Goal: Information Seeking & Learning: Learn about a topic

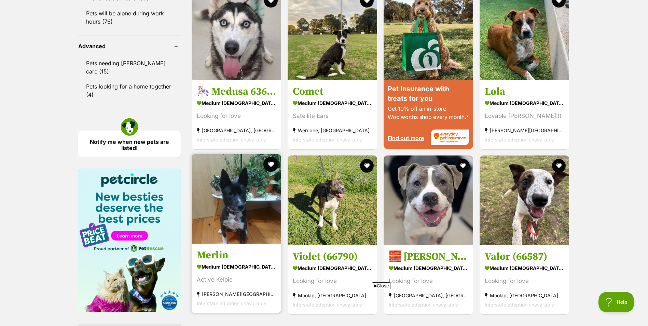
click at [270, 165] on button "favourite" at bounding box center [270, 164] width 15 height 15
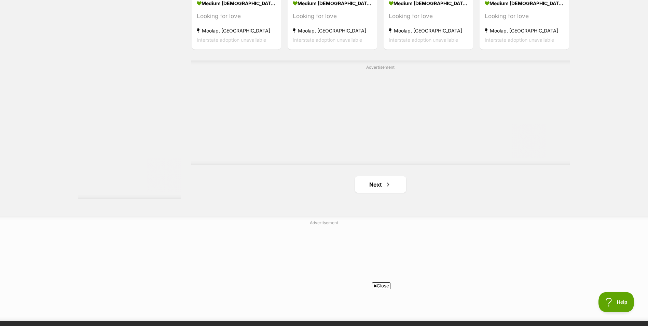
scroll to position [1195, 0]
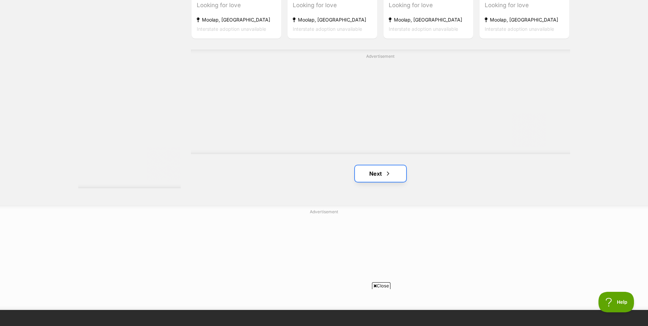
click at [368, 179] on link "Next" at bounding box center [380, 173] width 51 height 16
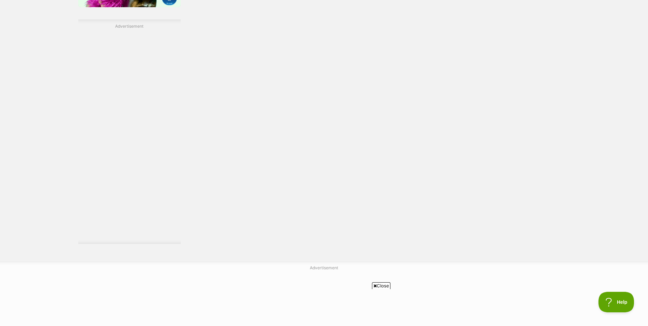
scroll to position [990, 0]
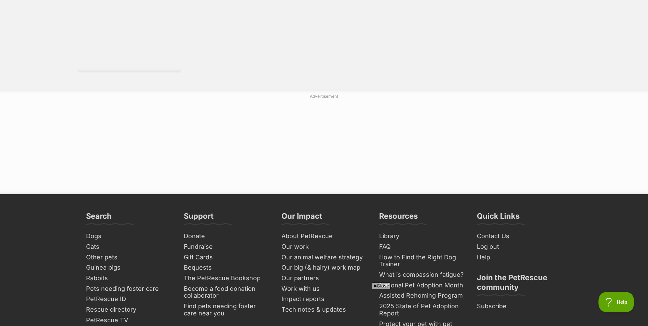
scroll to position [1161, 0]
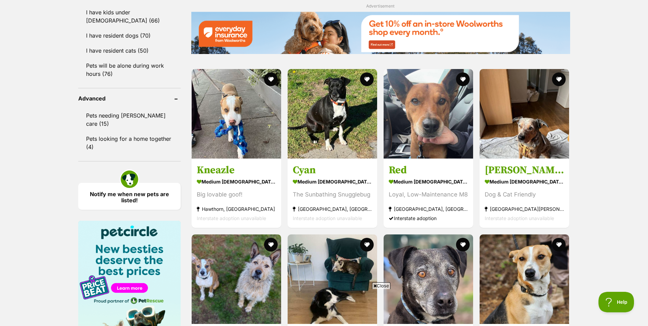
scroll to position [649, 0]
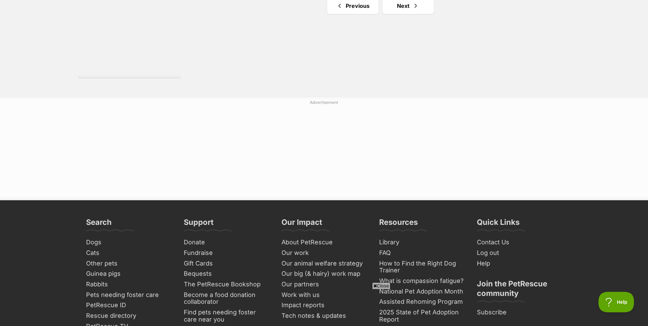
scroll to position [1161, 0]
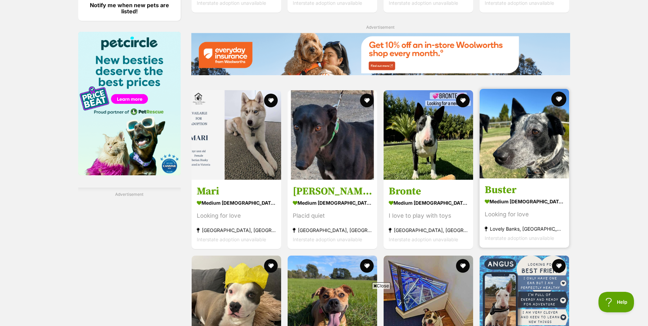
click at [558, 102] on button "favourite" at bounding box center [558, 98] width 15 height 15
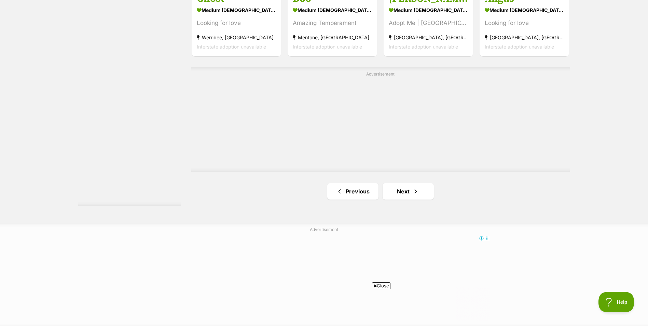
scroll to position [1195, 0]
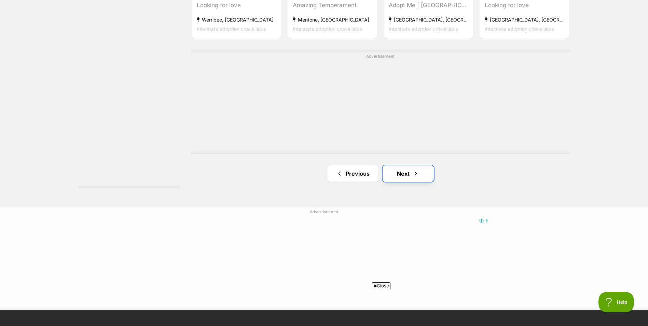
click at [413, 175] on span "Next page" at bounding box center [415, 173] width 7 height 8
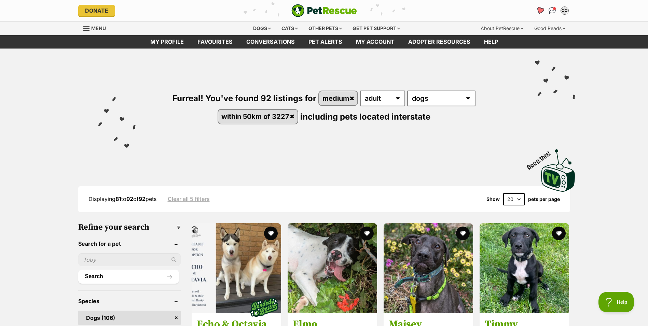
click at [539, 9] on icon "Favourites" at bounding box center [539, 10] width 8 height 8
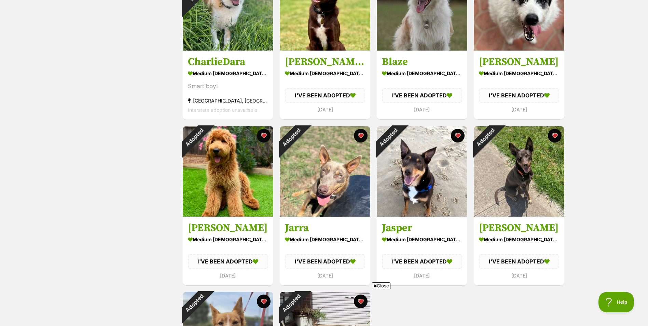
scroll to position [546, 0]
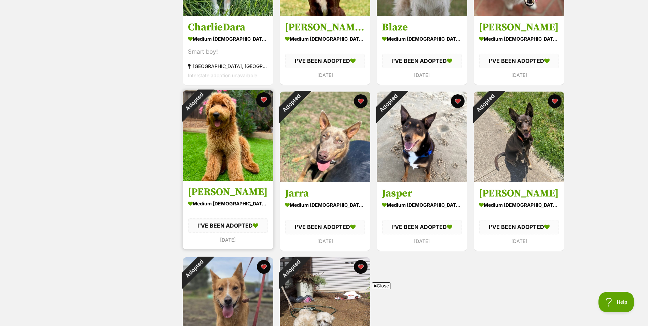
click at [262, 101] on button "favourite" at bounding box center [263, 99] width 15 height 15
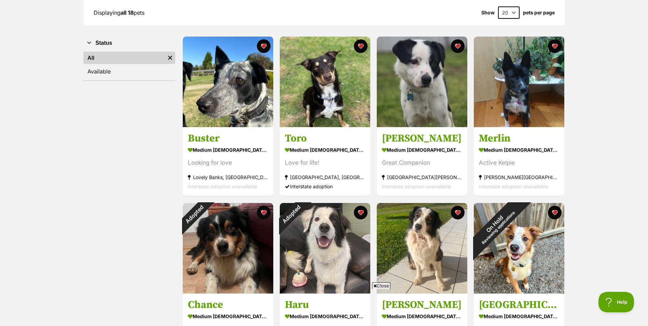
scroll to position [102, 0]
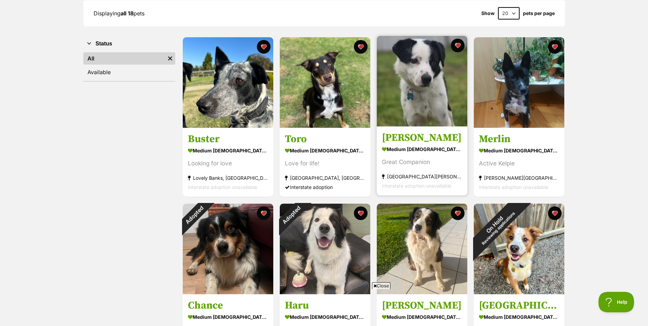
click at [414, 81] on img at bounding box center [422, 81] width 90 height 90
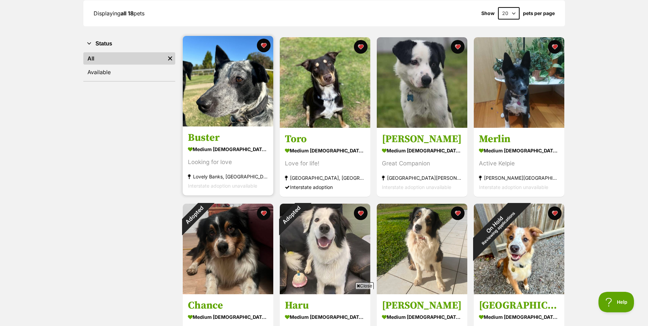
scroll to position [0, 0]
click at [217, 89] on img at bounding box center [228, 81] width 90 height 90
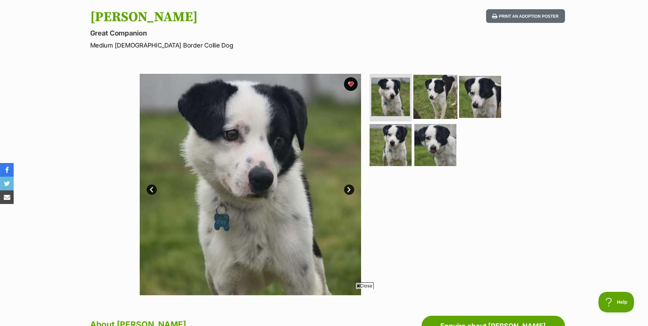
click at [434, 93] on img at bounding box center [435, 96] width 44 height 44
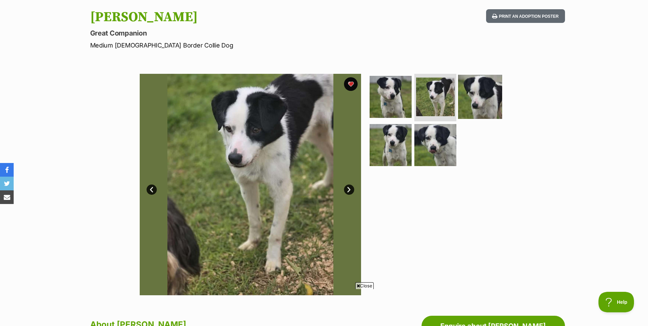
click at [484, 92] on img at bounding box center [480, 96] width 44 height 44
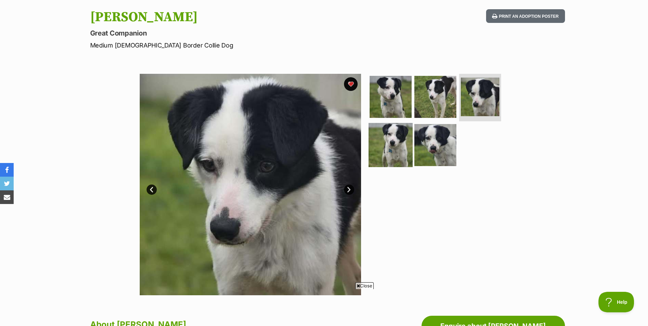
click at [398, 145] on img at bounding box center [390, 145] width 44 height 44
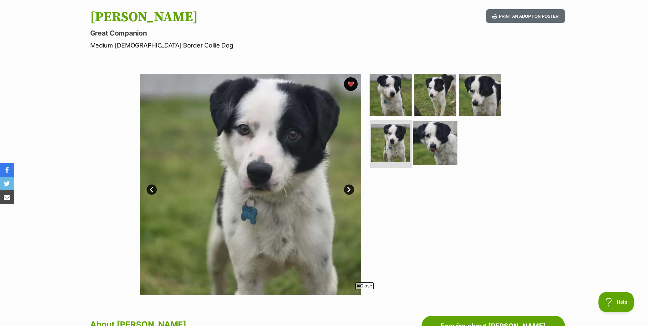
click at [434, 140] on img at bounding box center [435, 143] width 44 height 44
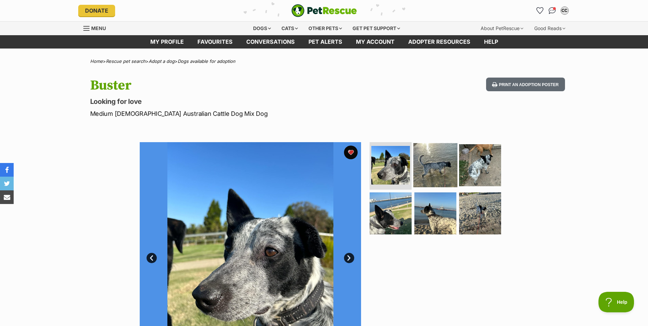
click at [447, 167] on img at bounding box center [435, 165] width 44 height 44
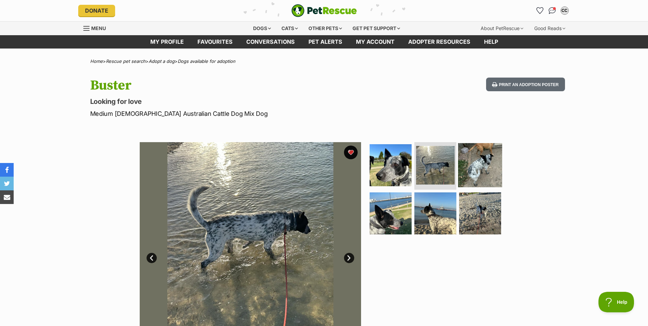
click at [485, 165] on img at bounding box center [480, 165] width 44 height 44
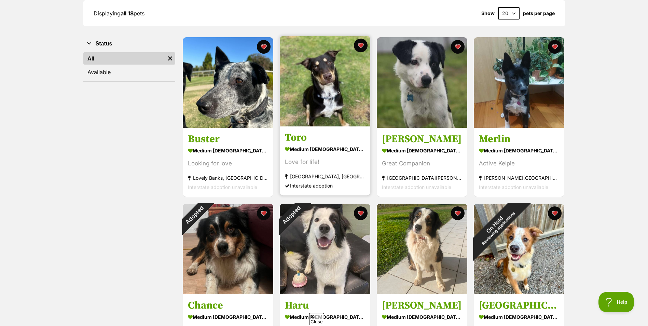
click at [327, 95] on img at bounding box center [325, 81] width 90 height 90
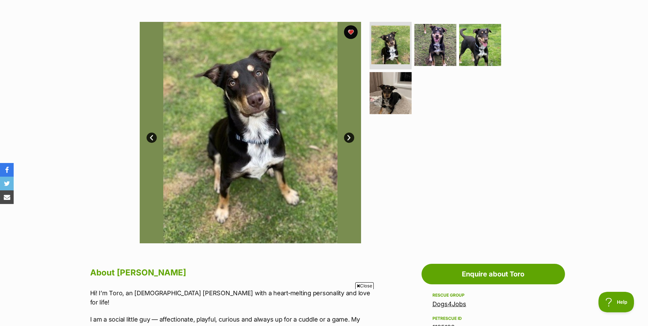
scroll to position [102, 0]
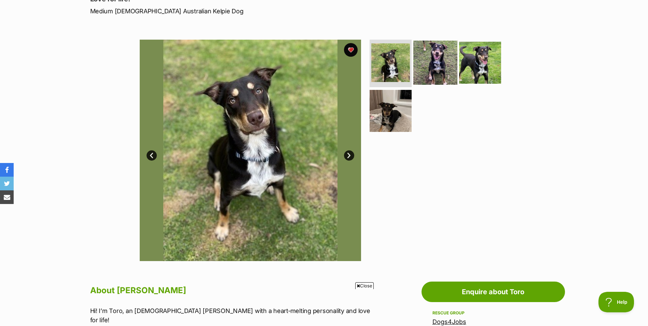
click at [436, 67] on img at bounding box center [435, 62] width 44 height 44
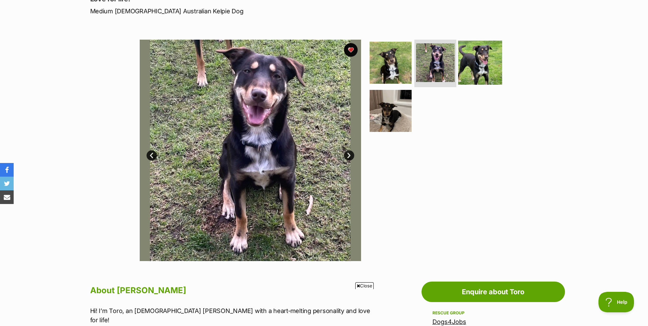
click at [474, 65] on img at bounding box center [480, 62] width 44 height 44
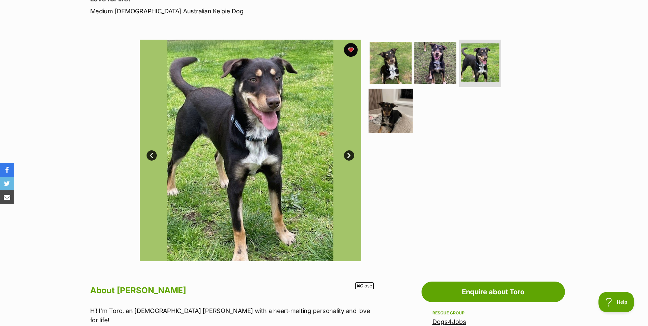
click at [397, 113] on img at bounding box center [390, 111] width 44 height 44
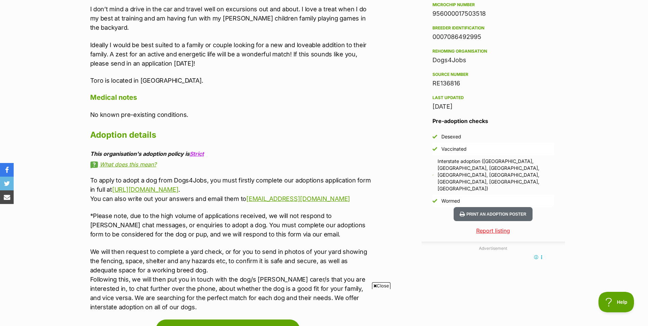
scroll to position [273, 0]
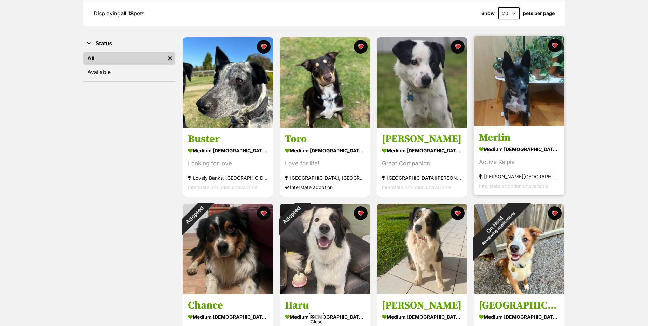
scroll to position [102, 0]
click at [535, 91] on img at bounding box center [519, 81] width 90 height 90
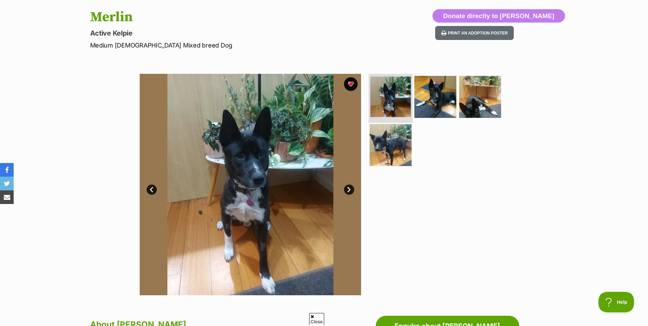
drag, startPoint x: 400, startPoint y: 100, endPoint x: 405, endPoint y: 100, distance: 4.1
click at [400, 100] on img at bounding box center [390, 96] width 41 height 41
click at [430, 100] on img at bounding box center [435, 96] width 44 height 44
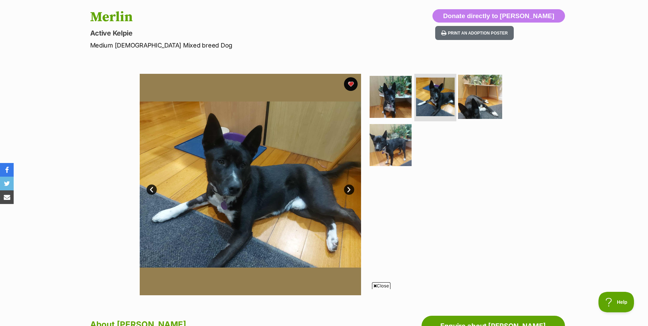
click at [476, 104] on img at bounding box center [480, 96] width 44 height 44
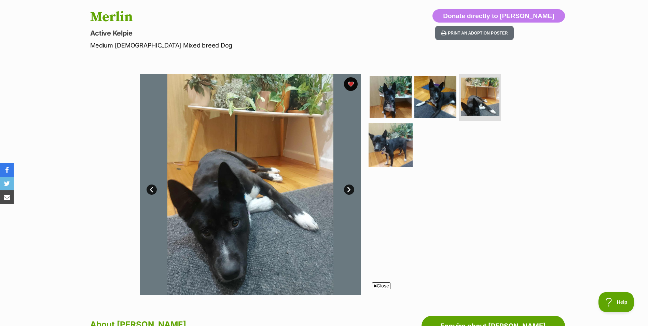
click at [400, 144] on img at bounding box center [390, 145] width 44 height 44
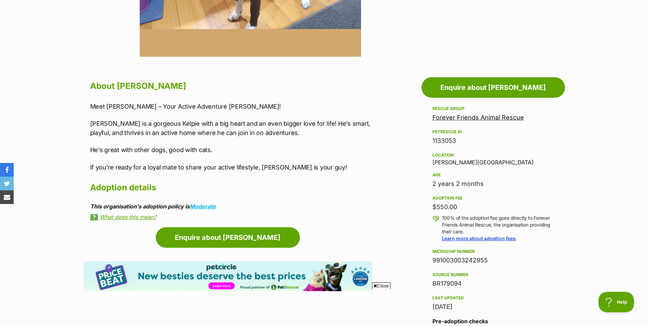
scroll to position [307, 0]
